Goal: Navigation & Orientation: Go to known website

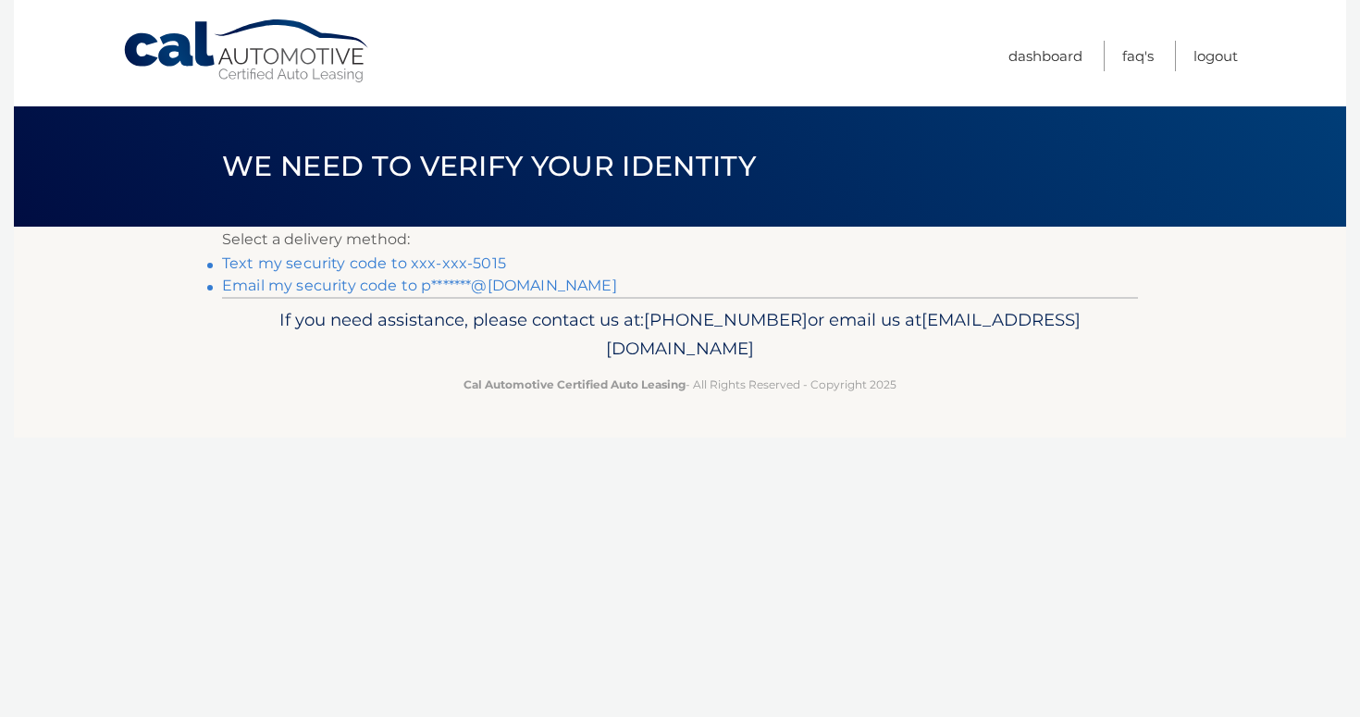
click at [460, 261] on link "Text my security code to xxx-xxx-5015" at bounding box center [364, 263] width 284 height 18
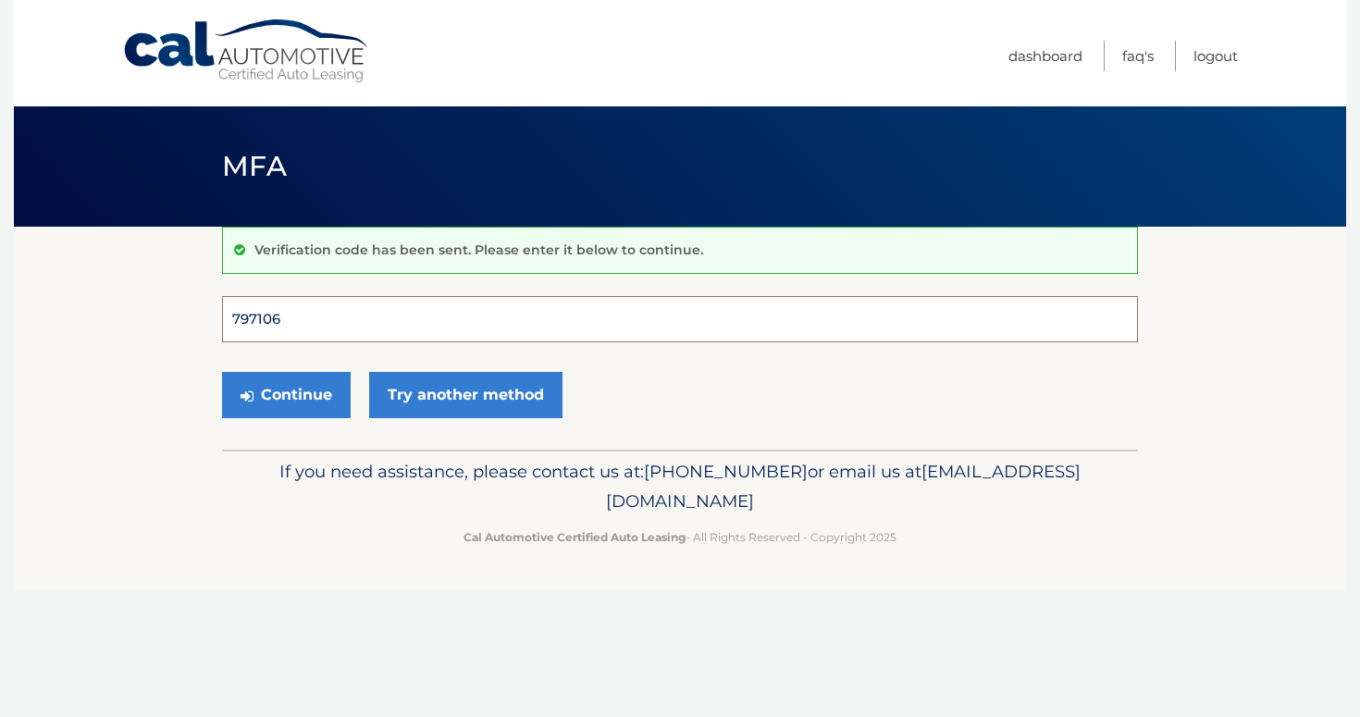
type input "797106"
click at [286, 394] on button "Continue" at bounding box center [286, 395] width 129 height 46
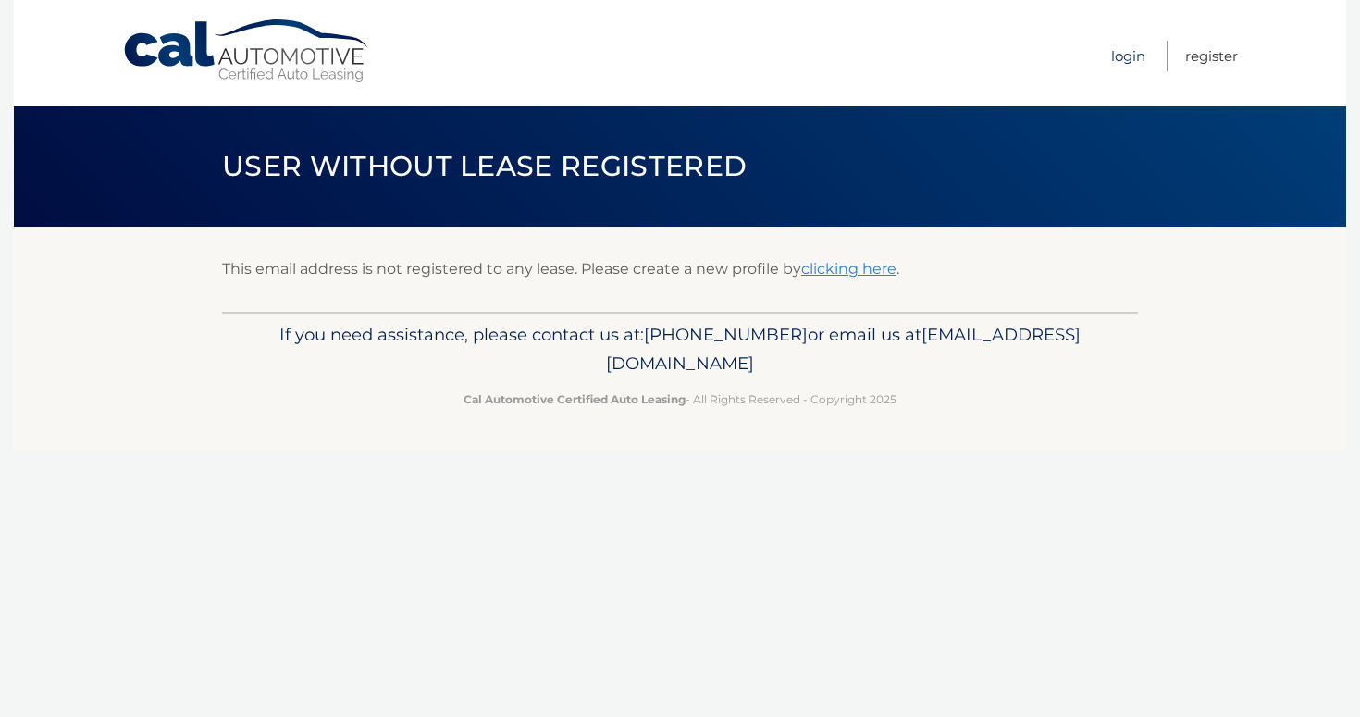
click at [1129, 57] on link "Login" at bounding box center [1128, 56] width 34 height 31
click at [243, 65] on link "Cal Automotive" at bounding box center [247, 52] width 250 height 66
